Goal: Task Accomplishment & Management: Manage account settings

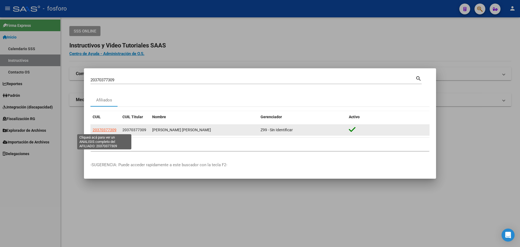
click at [103, 128] on span "20370377309" at bounding box center [105, 130] width 24 height 4
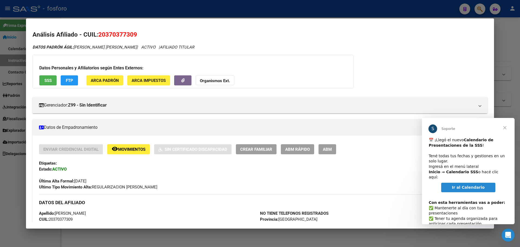
click at [505, 128] on span "Cerrar" at bounding box center [504, 127] width 19 height 19
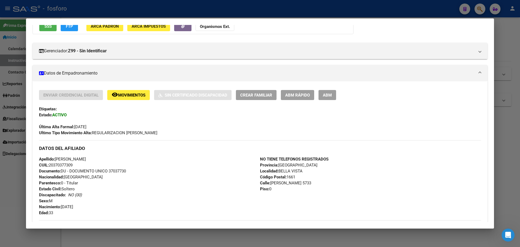
scroll to position [27, 0]
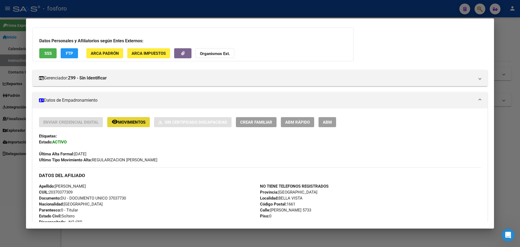
click at [124, 122] on span "Movimientos" at bounding box center [131, 122] width 27 height 5
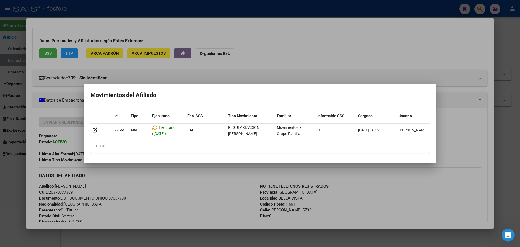
click at [246, 175] on div at bounding box center [260, 123] width 520 height 247
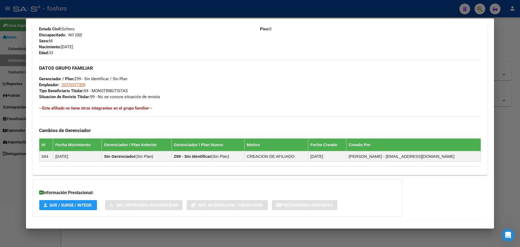
scroll to position [238, 0]
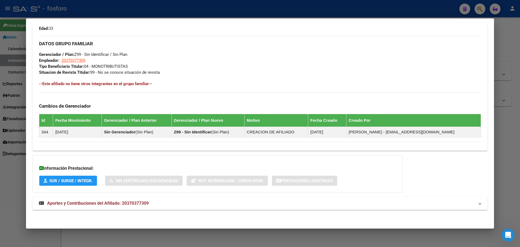
click at [131, 200] on span "Aportes y Contribuciones del Afiliado: 20370377309" at bounding box center [98, 202] width 102 height 5
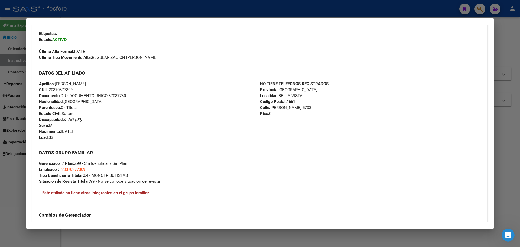
scroll to position [0, 0]
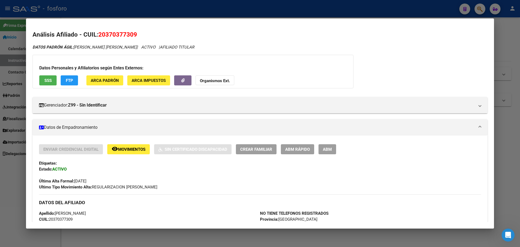
click at [152, 10] on div at bounding box center [260, 123] width 520 height 247
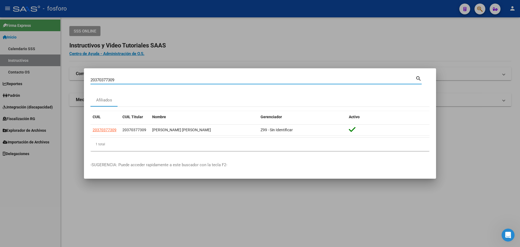
drag, startPoint x: 84, startPoint y: 81, endPoint x: 64, endPoint y: 81, distance: 19.8
click at [64, 81] on div "20370377309 Buscar (apellido, dni, cuil, nro traspaso, cuit, obra social) searc…" at bounding box center [260, 123] width 520 height 247
type input "27376981962"
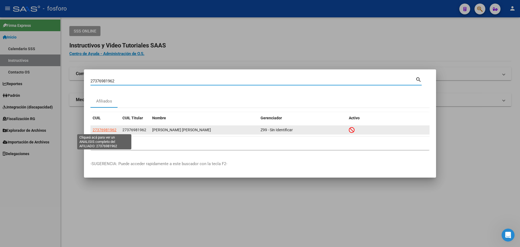
click at [108, 131] on span "27376981962" at bounding box center [105, 130] width 24 height 4
type textarea "27376981962"
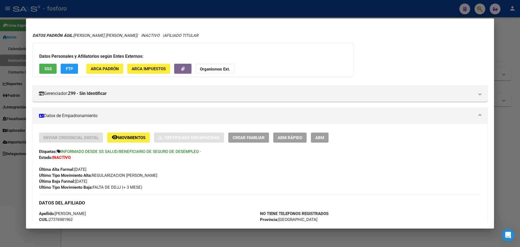
scroll to position [12, 0]
click at [122, 134] on button "remove_red_eye Movimientos" at bounding box center [128, 137] width 43 height 10
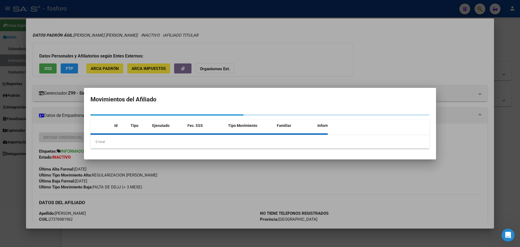
click at [122, 134] on div at bounding box center [208, 133] width 237 height 1
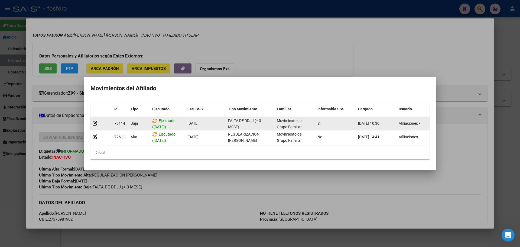
click at [198, 121] on span "[DATE]" at bounding box center [192, 123] width 11 height 4
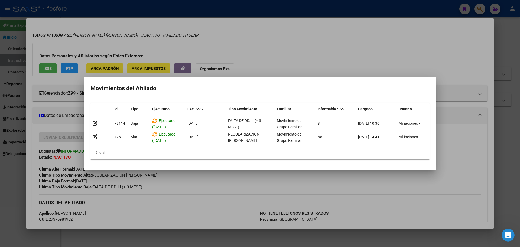
click at [193, 175] on div at bounding box center [260, 123] width 520 height 247
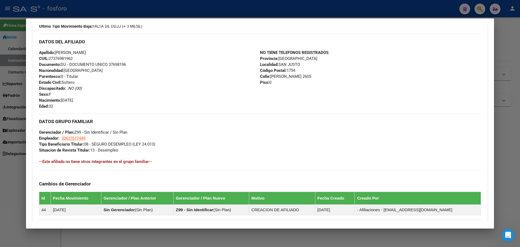
scroll to position [174, 0]
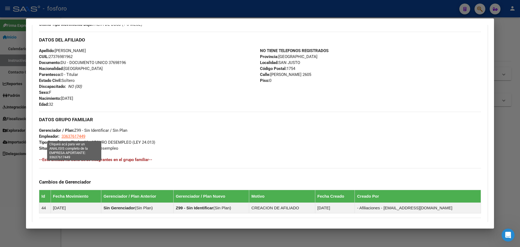
drag, startPoint x: 69, startPoint y: 136, endPoint x: 88, endPoint y: 137, distance: 18.7
click at [87, 137] on div "DATOS GRUPO FAMILIAR Gerenciador / Plan: Z99 - Sin Identificar / Sin Plan Emple…" at bounding box center [260, 132] width 442 height 40
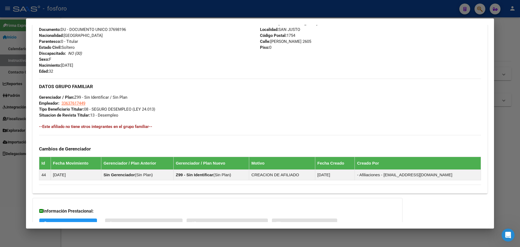
scroll to position [250, 0]
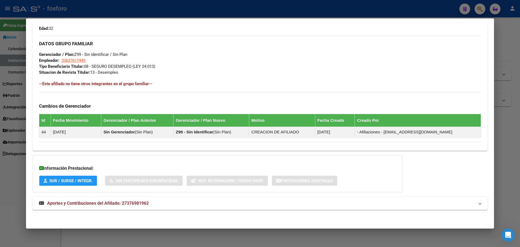
click at [175, 149] on div "Enviar Credencial Digital remove_red_eye Movimientos Sin Certificado Discapacid…" at bounding box center [259, 17] width 455 height 265
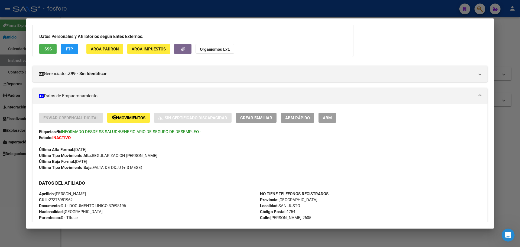
scroll to position [0, 0]
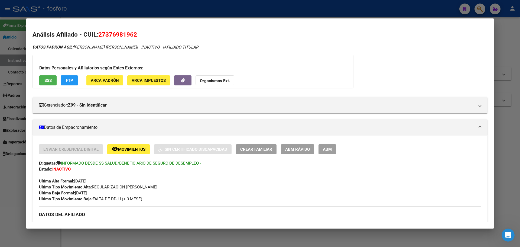
drag, startPoint x: 99, startPoint y: 34, endPoint x: 136, endPoint y: 36, distance: 36.6
click at [136, 36] on span "27376981962" at bounding box center [117, 34] width 39 height 7
copy span "27376981962"
drag, startPoint x: 125, startPoint y: 31, endPoint x: 184, endPoint y: 13, distance: 61.8
click at [184, 13] on div at bounding box center [260, 123] width 520 height 247
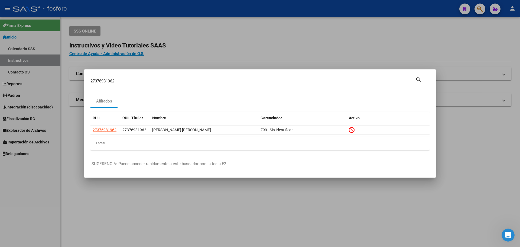
click at [204, 197] on div at bounding box center [260, 123] width 520 height 247
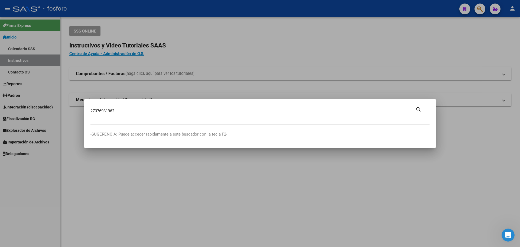
type input "27376981962"
click at [114, 182] on div at bounding box center [260, 123] width 520 height 247
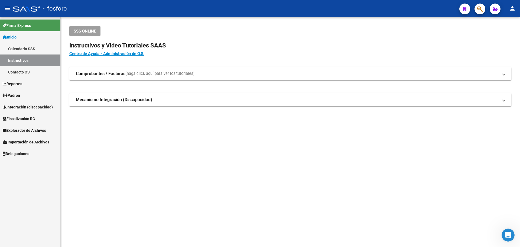
click at [43, 131] on span "Explorador de Archivos" at bounding box center [24, 130] width 43 height 6
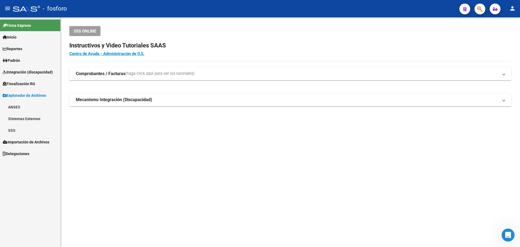
click at [17, 125] on link "SSS" at bounding box center [30, 130] width 60 height 12
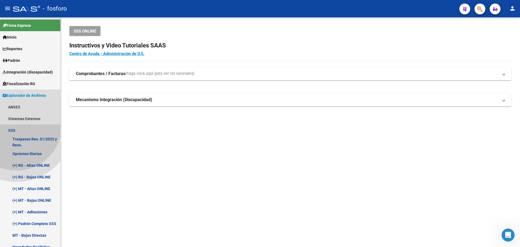
click at [17, 125] on link "SSS" at bounding box center [30, 130] width 60 height 12
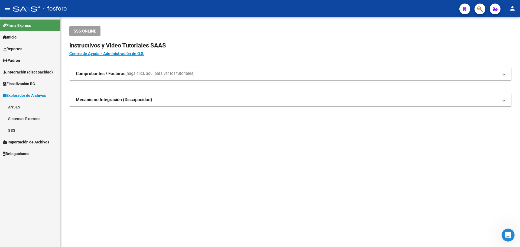
click at [28, 130] on link "SSS" at bounding box center [30, 130] width 60 height 12
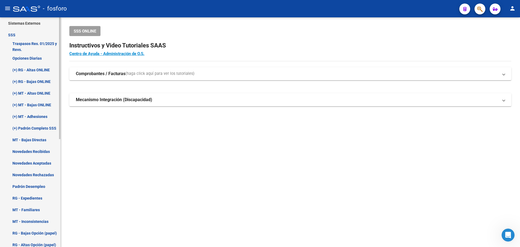
scroll to position [108, 0]
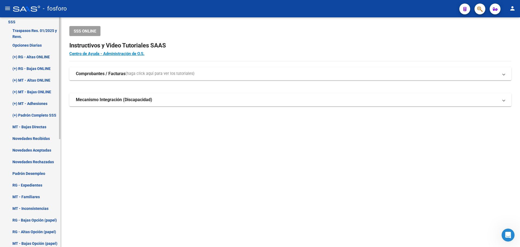
click at [44, 139] on link "Novedades Recibidas" at bounding box center [30, 138] width 60 height 12
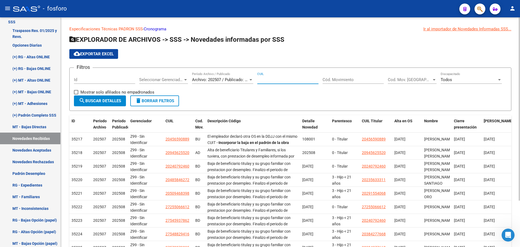
click at [272, 79] on input "CUIL" at bounding box center [287, 79] width 61 height 5
paste input "27-37698196-2"
type input "27-37698196-2"
click at [117, 99] on span "search Buscar Detalles" at bounding box center [100, 100] width 42 height 5
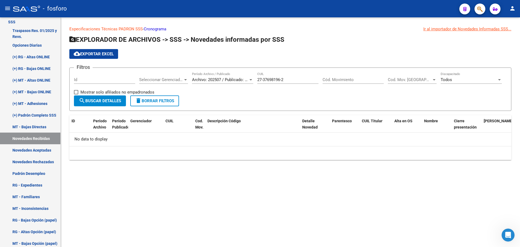
click at [232, 82] on div "Archivo: 202507 / Publicado: 202508 Período Archivo / Publicado" at bounding box center [222, 78] width 61 height 12
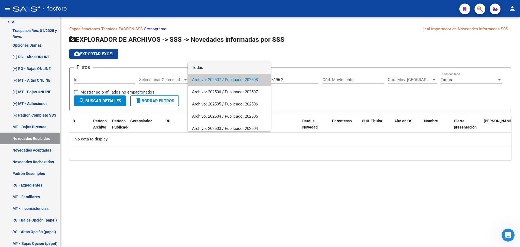
click at [216, 73] on span "Todas" at bounding box center [229, 67] width 74 height 12
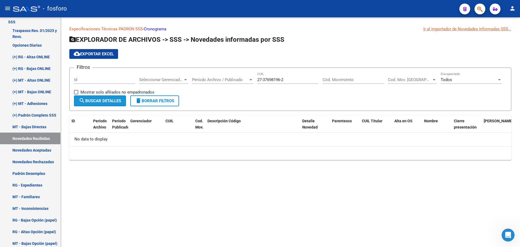
click at [112, 101] on span "search Buscar Detalles" at bounding box center [100, 100] width 42 height 5
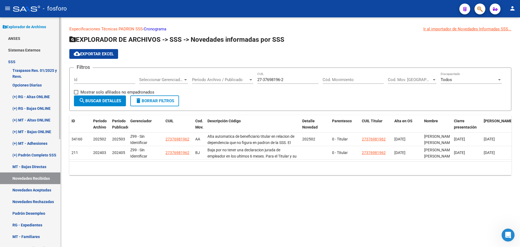
scroll to position [108, 0]
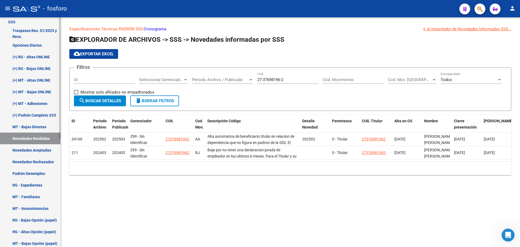
click at [33, 175] on link "Padrón Desempleo" at bounding box center [30, 173] width 60 height 12
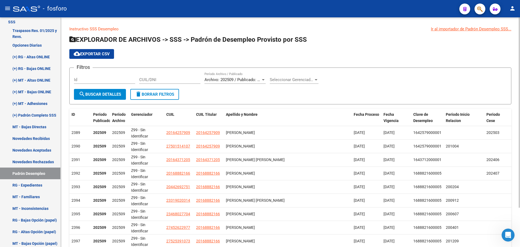
click at [171, 82] on div "CUIL/DNI" at bounding box center [169, 78] width 61 height 12
click at [169, 81] on input "CUIL/DNI" at bounding box center [169, 79] width 61 height 5
paste input "27376981962"
type input "27376981962"
click at [107, 97] on button "search Buscar Detalles" at bounding box center [100, 94] width 52 height 11
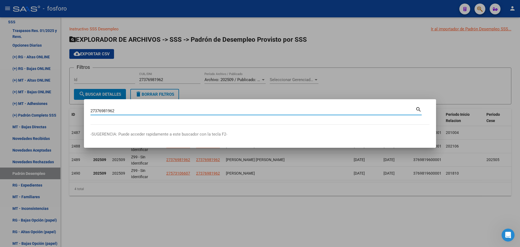
type input "27376981962"
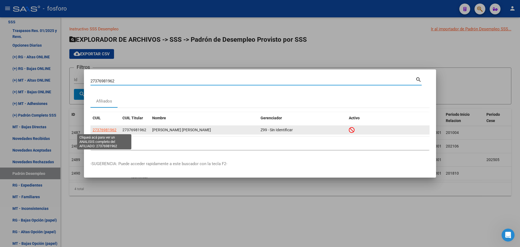
click at [106, 128] on span "27376981962" at bounding box center [105, 130] width 24 height 4
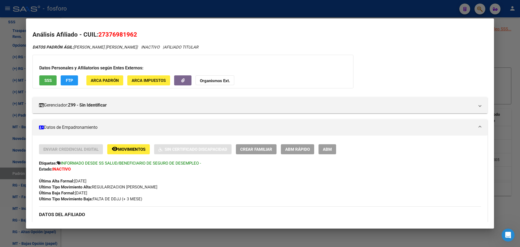
click at [123, 147] on span "Movimientos" at bounding box center [131, 149] width 27 height 5
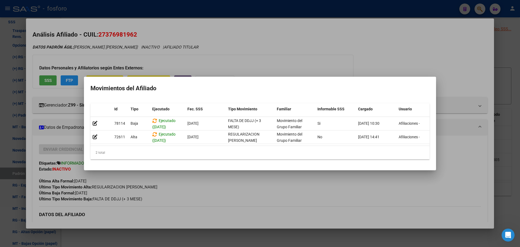
click at [191, 189] on div at bounding box center [260, 123] width 520 height 247
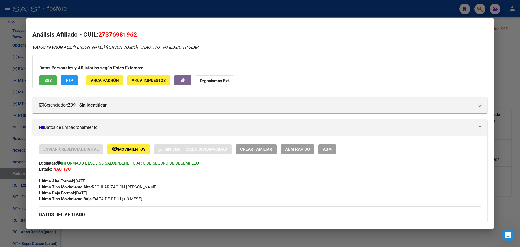
click at [258, 5] on div at bounding box center [260, 123] width 520 height 247
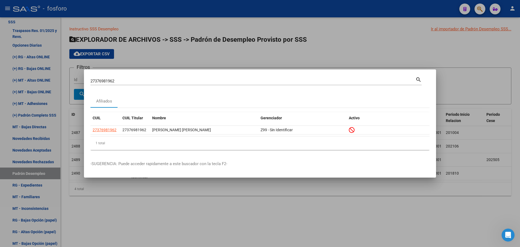
click at [248, 28] on div at bounding box center [260, 123] width 520 height 247
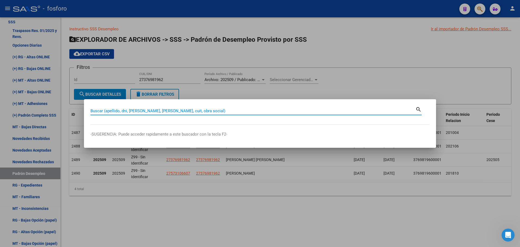
paste input "20218348832"
type input "20218348832"
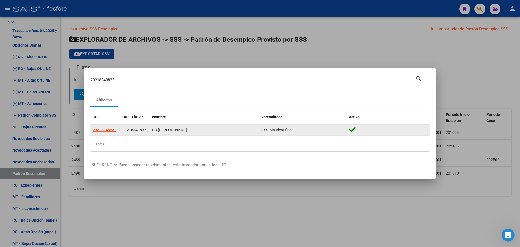
click at [103, 126] on datatable-body-cell "20218348832" at bounding box center [105, 130] width 30 height 11
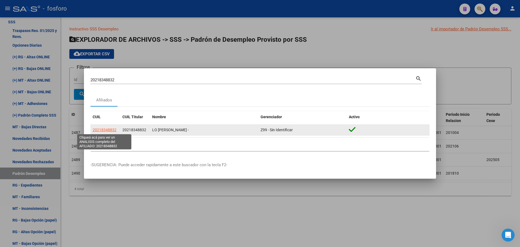
click at [106, 130] on span "20218348832" at bounding box center [105, 130] width 24 height 4
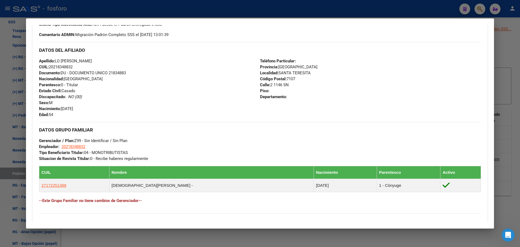
scroll to position [234, 0]
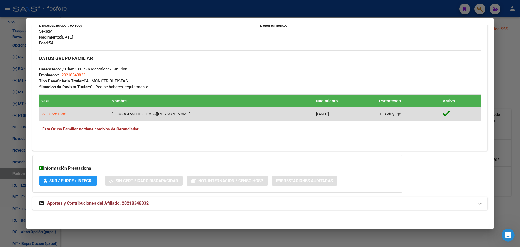
click at [49, 117] on td "27172251388" at bounding box center [74, 113] width 70 height 13
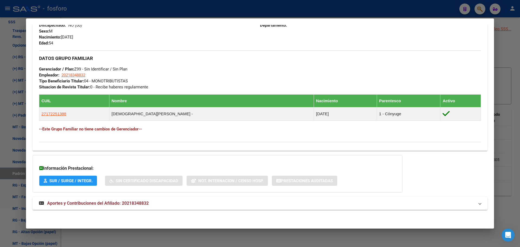
click at [102, 202] on span "Aportes y Contribuciones del Afiliado: 20218348832" at bounding box center [98, 202] width 102 height 5
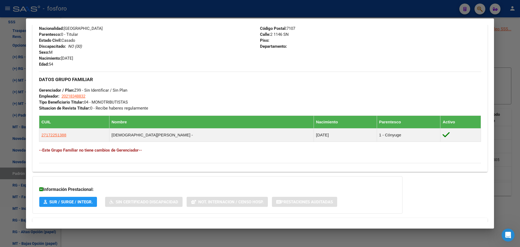
scroll to position [206, 0]
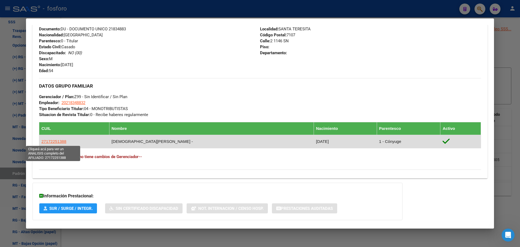
click at [61, 142] on span "27172251388" at bounding box center [53, 141] width 25 height 5
type textarea "27172251388"
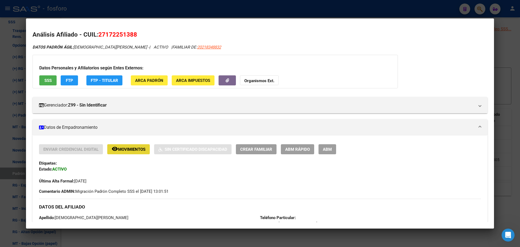
click at [127, 146] on button "remove_red_eye Movimientos" at bounding box center [128, 149] width 43 height 10
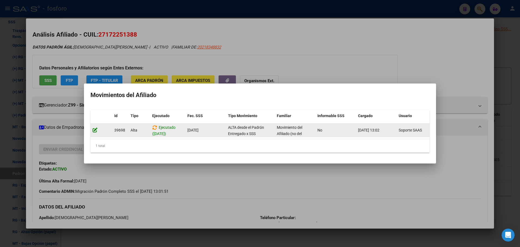
click at [94, 127] on icon at bounding box center [95, 129] width 5 height 5
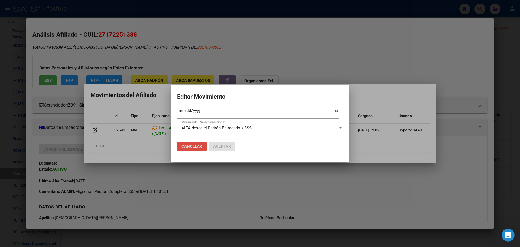
click at [197, 147] on span "Cancelar" at bounding box center [191, 146] width 21 height 5
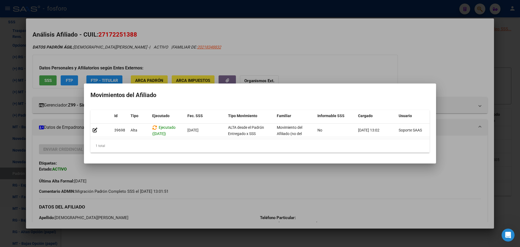
click at [164, 166] on div at bounding box center [260, 123] width 520 height 247
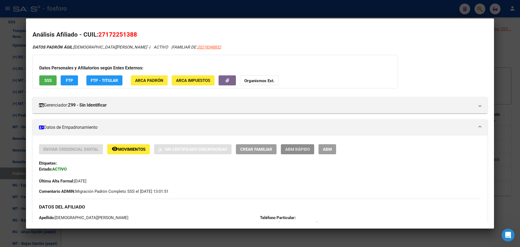
click at [297, 148] on span "ABM Rápido" at bounding box center [297, 149] width 25 height 5
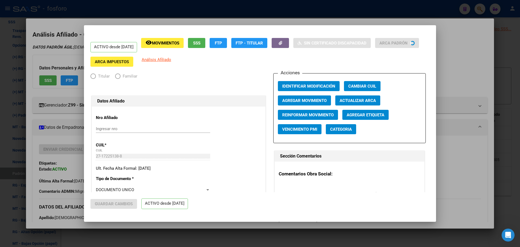
radio input "true"
type input "20-21834883-2"
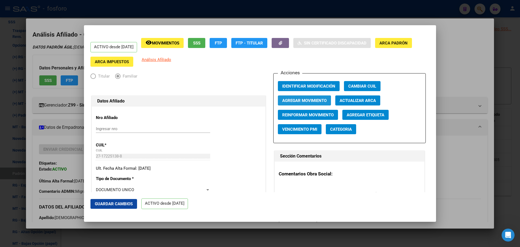
click at [306, 97] on button "Agregar Movimiento" at bounding box center [304, 100] width 53 height 10
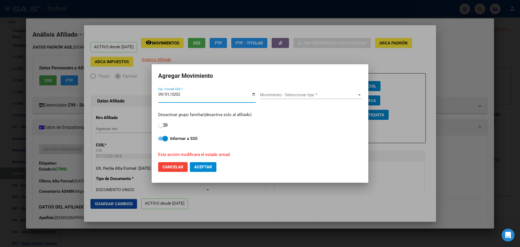
type input "[DATE]"
click at [306, 96] on span "Movimiento - Seleccionar tipo *" at bounding box center [308, 94] width 97 height 5
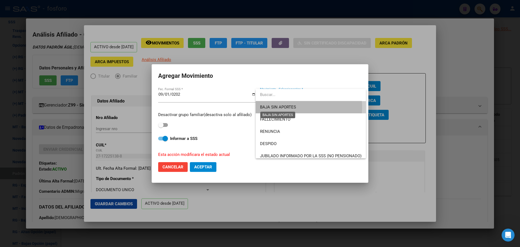
click at [292, 107] on span "BAJA SIN APORTES" at bounding box center [278, 107] width 36 height 5
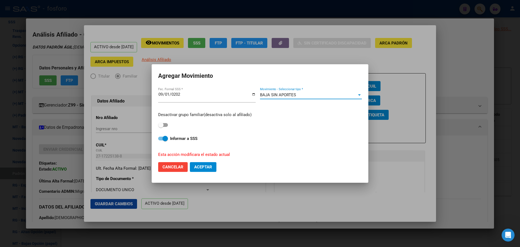
click at [202, 168] on span "Aceptar" at bounding box center [203, 166] width 18 height 5
checkbox input "false"
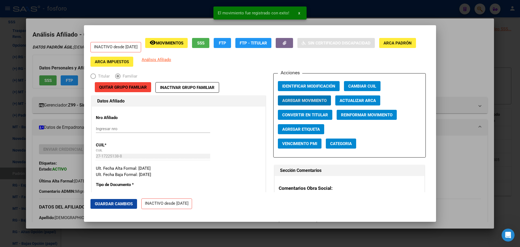
click at [463, 73] on div at bounding box center [260, 123] width 520 height 247
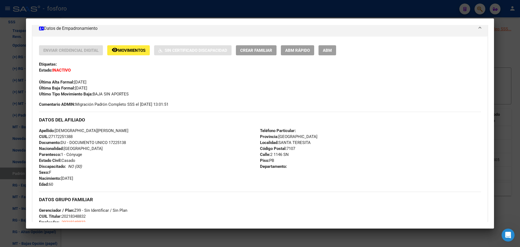
scroll to position [0, 0]
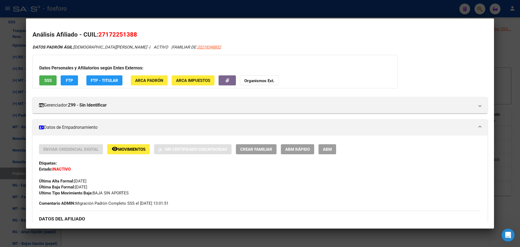
click at [191, 12] on div at bounding box center [260, 123] width 520 height 247
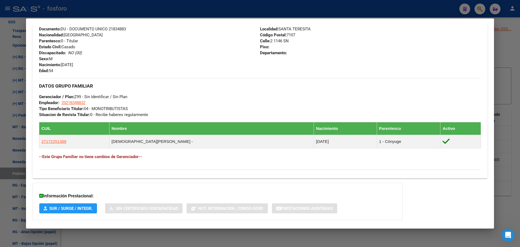
click at [191, 12] on div at bounding box center [260, 123] width 520 height 247
